Goal: Find contact information

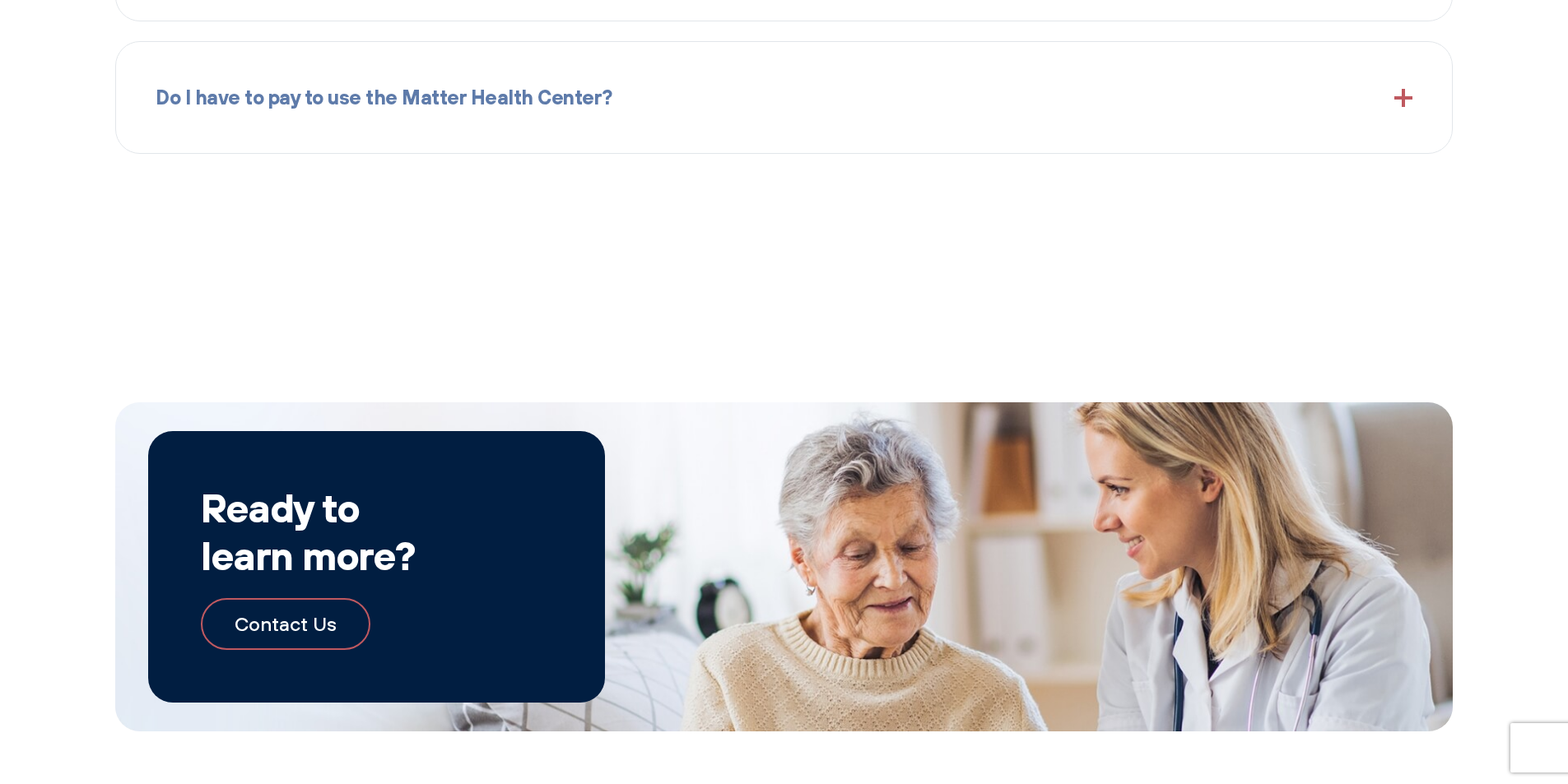
scroll to position [3020, 0]
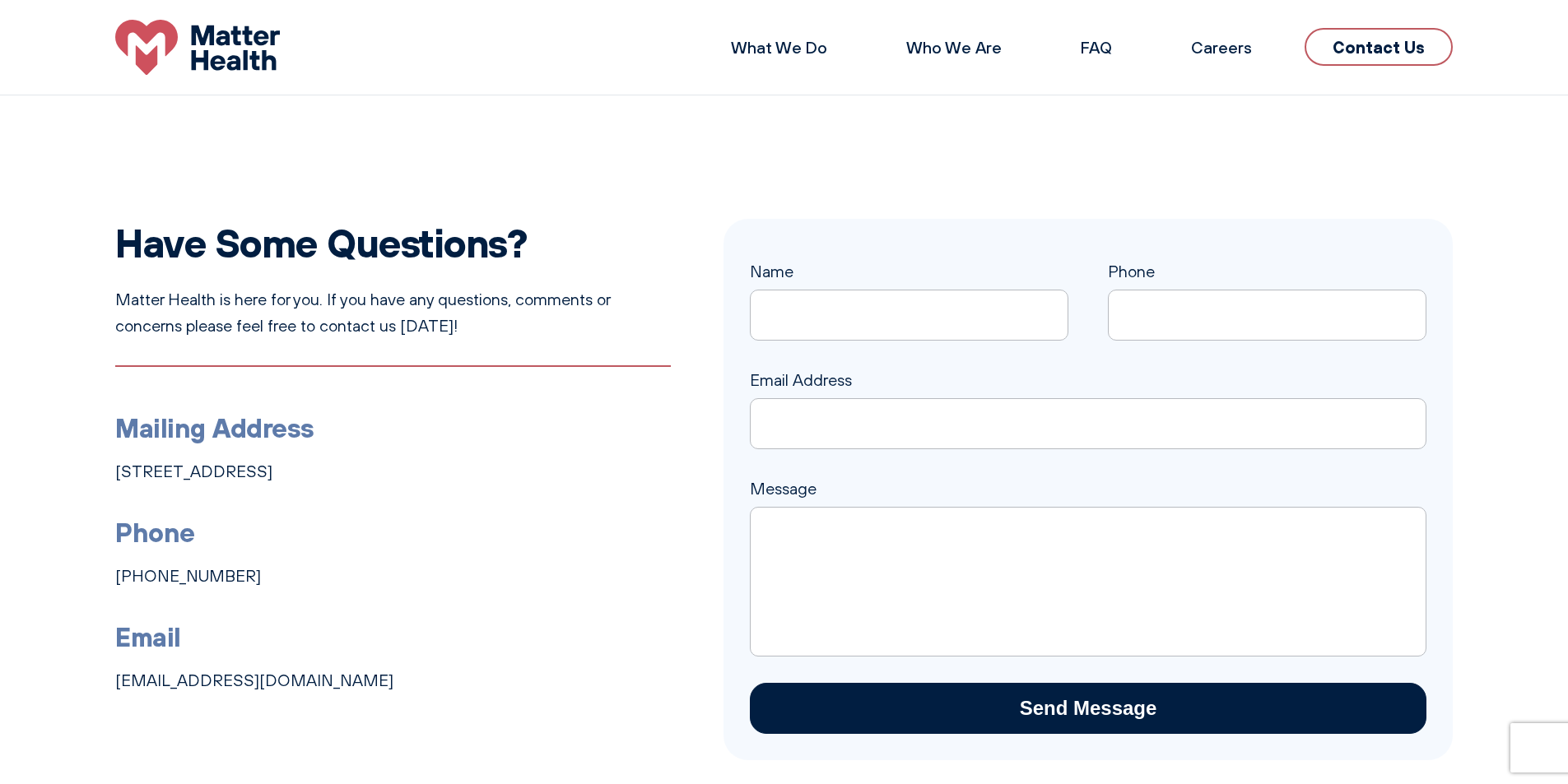
drag, startPoint x: 108, startPoint y: 470, endPoint x: 485, endPoint y: 464, distance: 377.0
click at [485, 464] on div "Have Some Questions? Matter Health is here for you. If you have any questions, …" at bounding box center [784, 490] width 1568 height 541
copy link "1131 4th Ave South, Suite 210, Nashville, TN 37210"
click at [113, 572] on div "Have Some Questions? Matter Health is here for you. If you have any questions, …" at bounding box center [784, 490] width 1568 height 541
drag, startPoint x: 226, startPoint y: 575, endPoint x: 114, endPoint y: 581, distance: 112.2
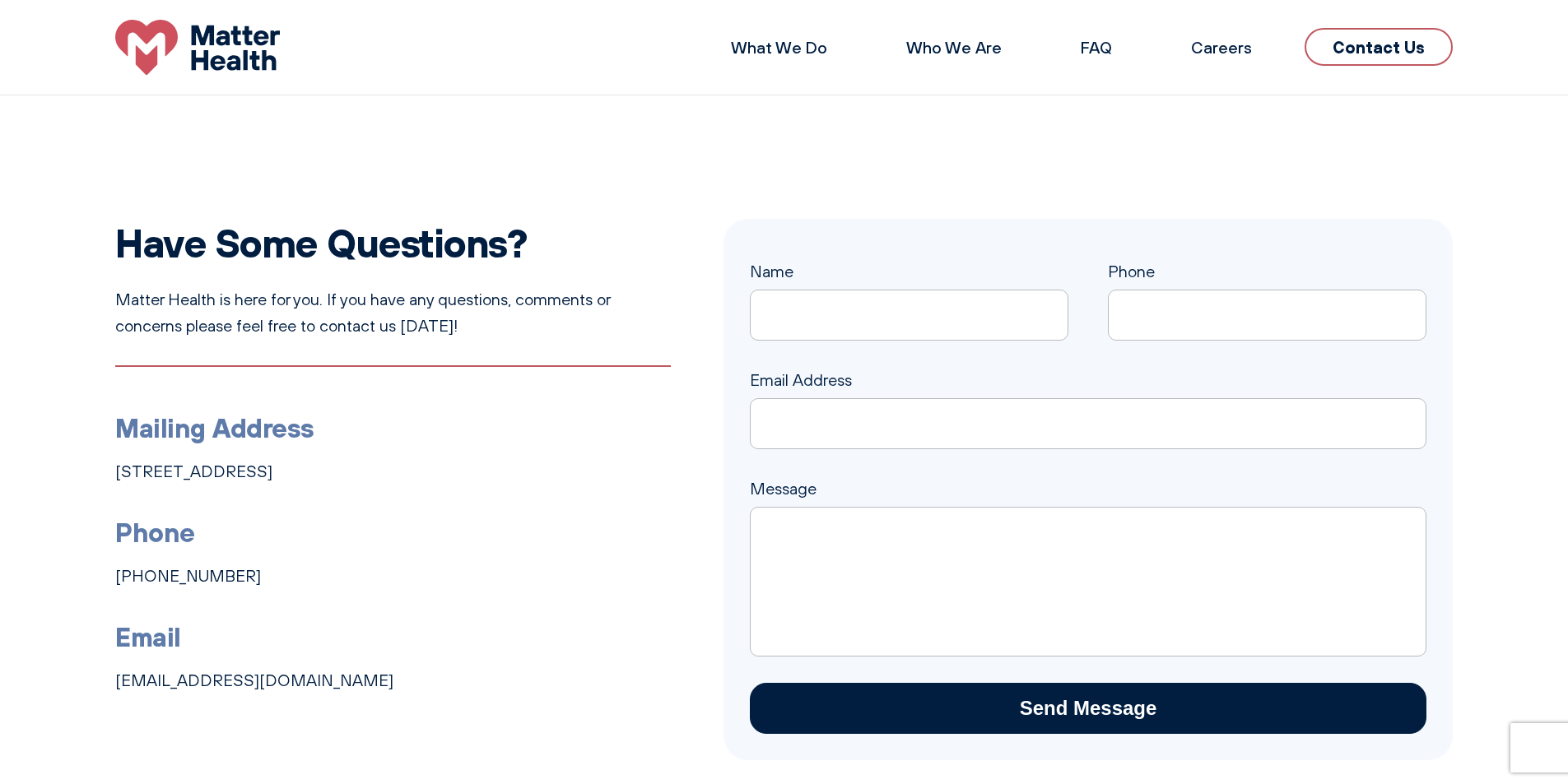
click at [114, 581] on div "Have Some Questions? Matter Health is here for you. If you have any questions, …" at bounding box center [784, 490] width 1568 height 541
copy link "[PHONE_NUMBER]"
